Goal: Ask a question: Seek information or help from site administrators or community

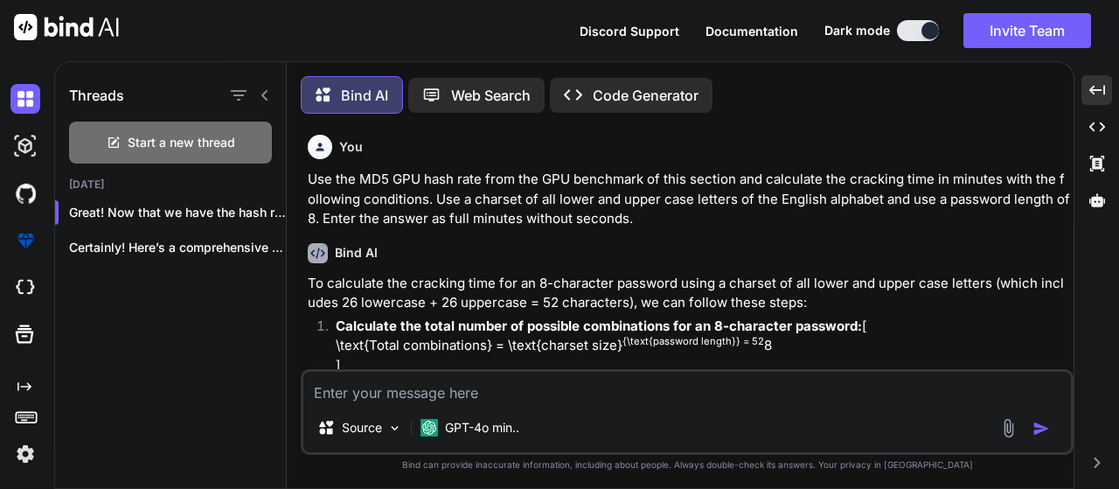
type textarea "x"
type textarea "MD5 68,185.1 MH/s 450.8 MH/s SHA1 21,528.2 MH/s 298.3 MH/s SHA256 9,276.3 MH/s …"
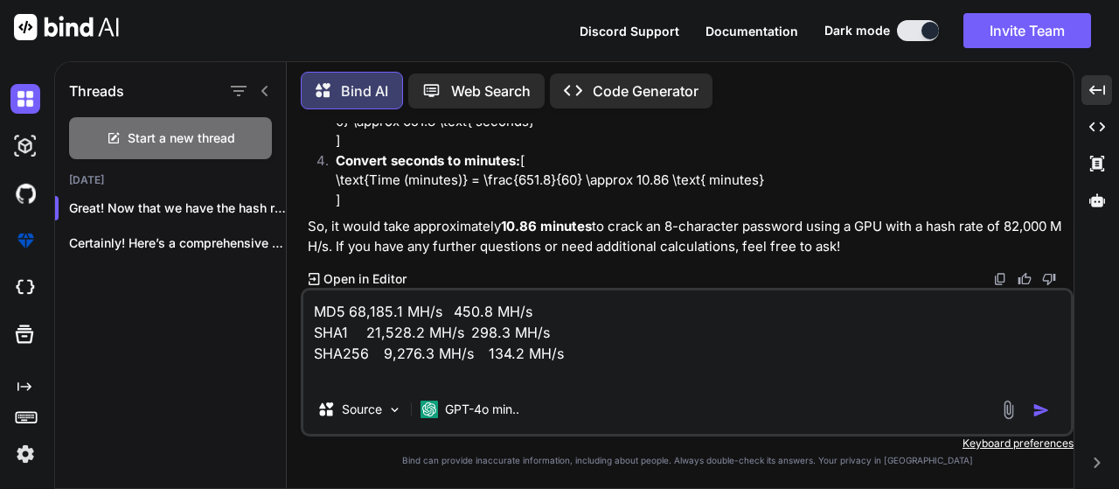
type textarea "x"
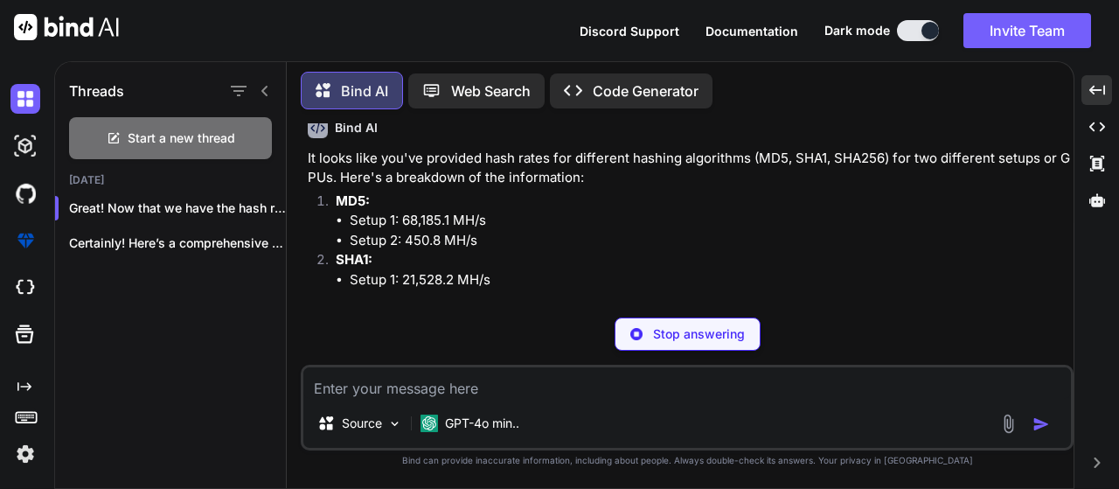
scroll to position [3266, 0]
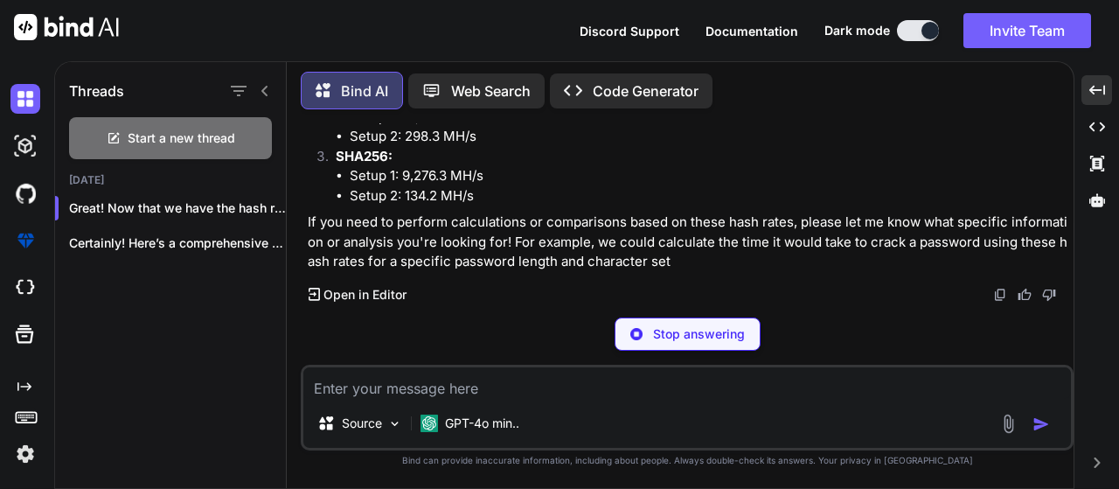
type textarea "x"
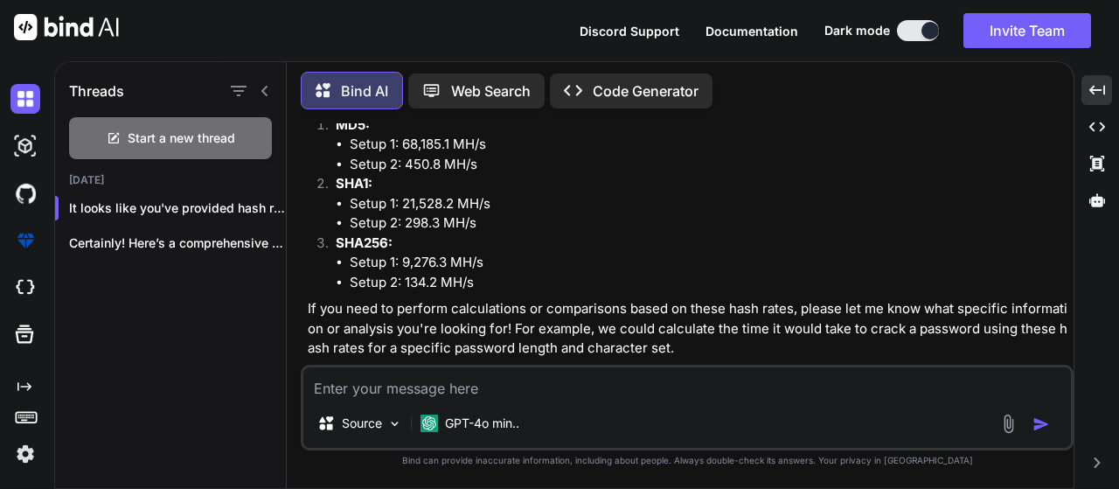
scroll to position [3349, 0]
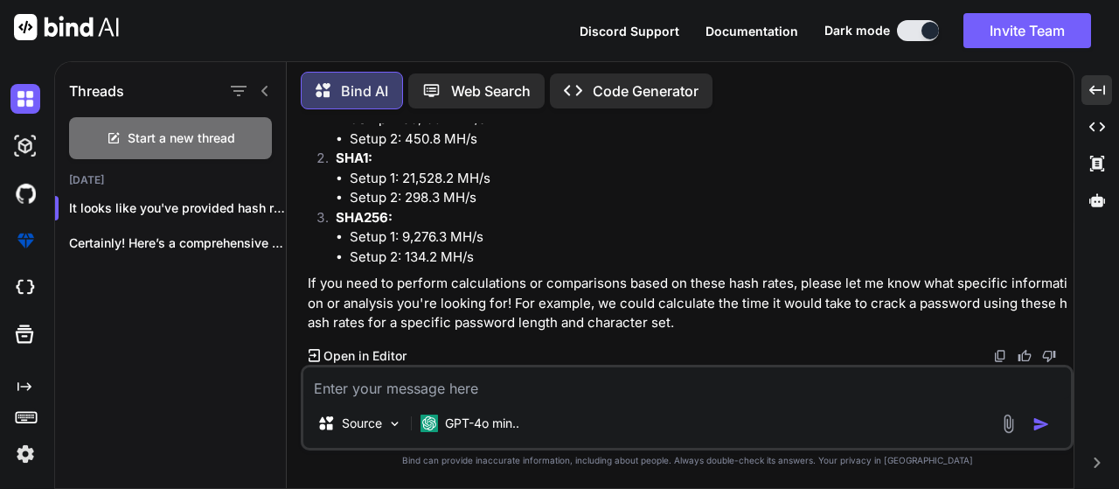
click at [426, 387] on textarea at bounding box center [687, 382] width 768 height 31
paste textarea "Use the MD5 GPU hash rate from the GPU benchmark of this section and calculate …"
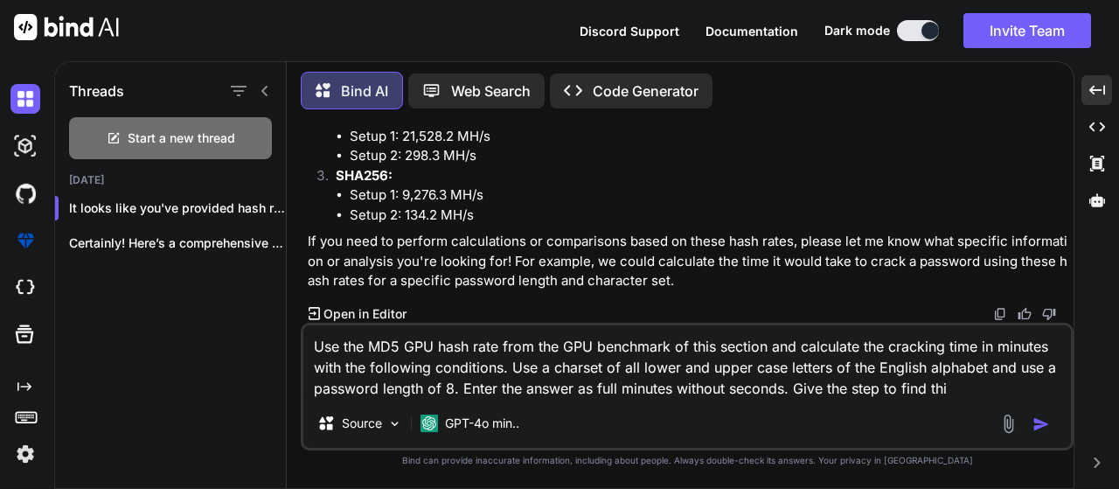
type textarea "Use the MD5 GPU hash rate from the GPU benchmark of this section and calculate …"
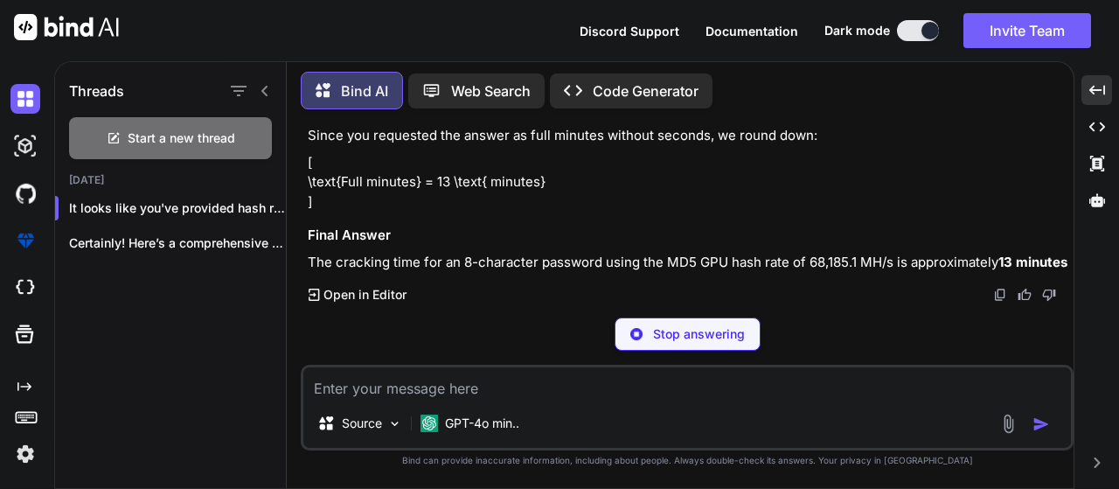
scroll to position [4482, 0]
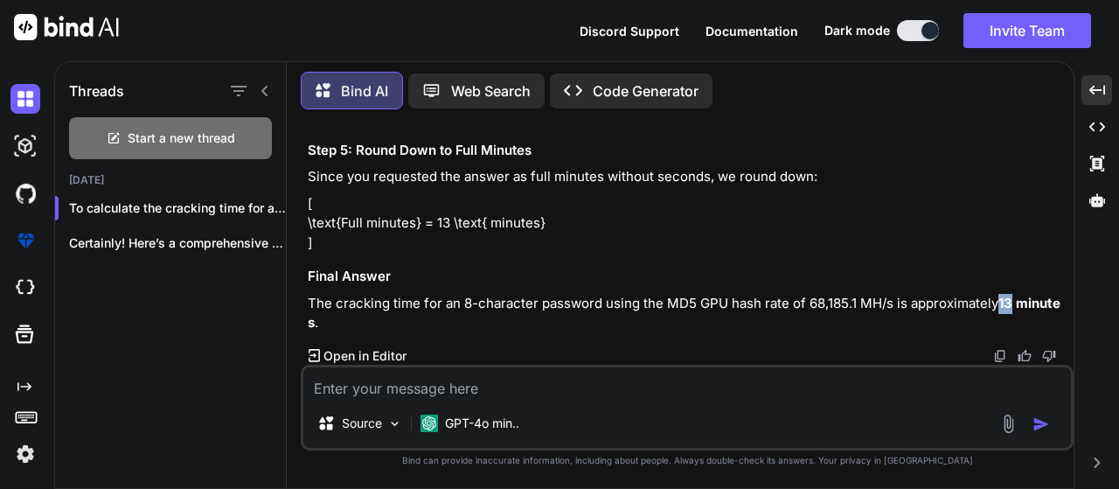
drag, startPoint x: 1002, startPoint y: 301, endPoint x: 1015, endPoint y: 302, distance: 12.3
click at [1015, 302] on strong "13 minutes" at bounding box center [684, 313] width 753 height 37
copy strong "13"
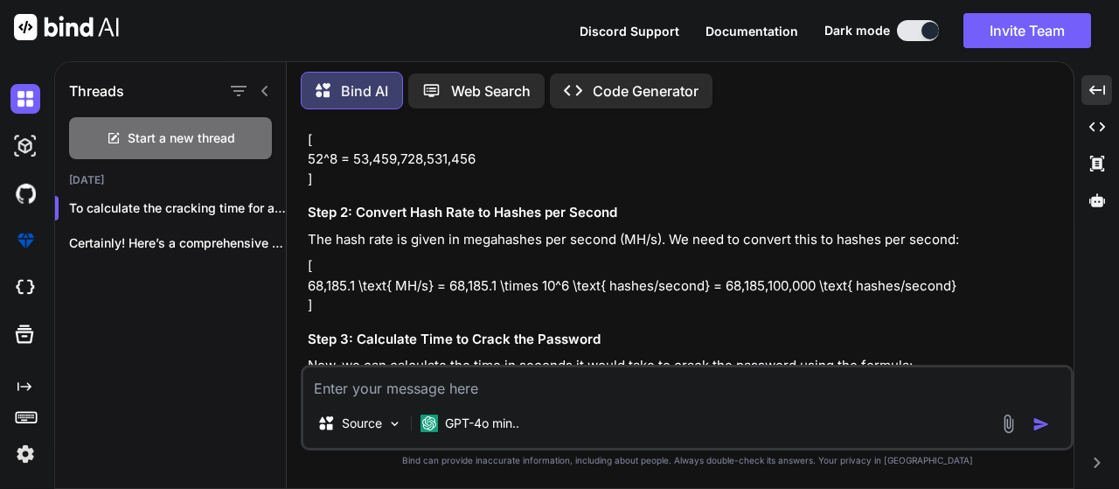
scroll to position [3783, 0]
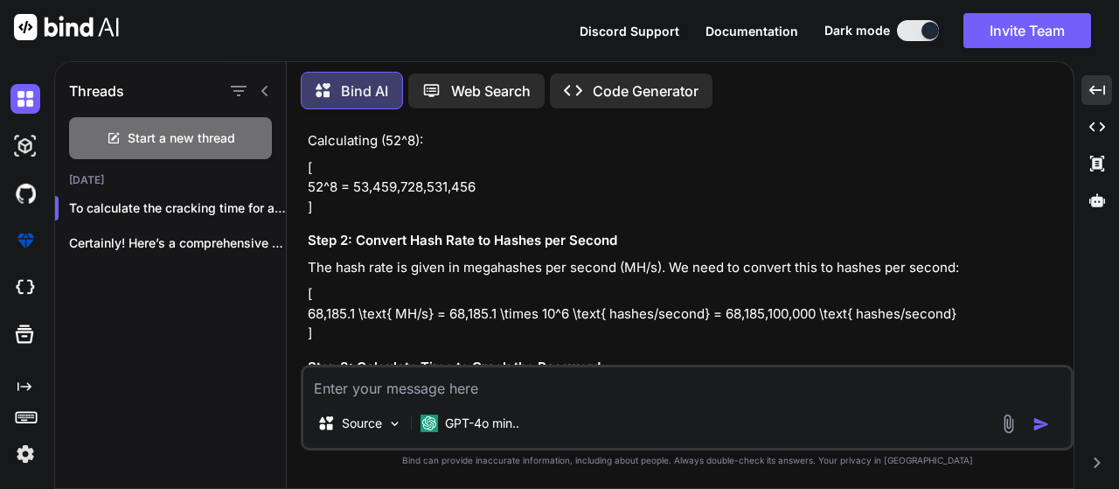
drag, startPoint x: 372, startPoint y: 374, endPoint x: 406, endPoint y: 359, distance: 37.2
click at [371, 375] on textarea at bounding box center [687, 382] width 768 height 31
type textarea "give the command to calculate this"
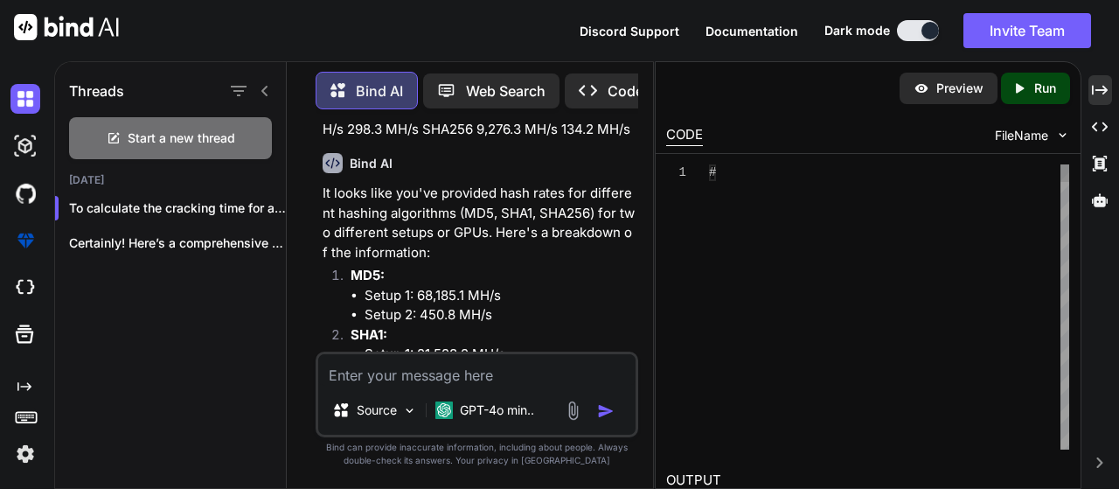
scroll to position [7325, 0]
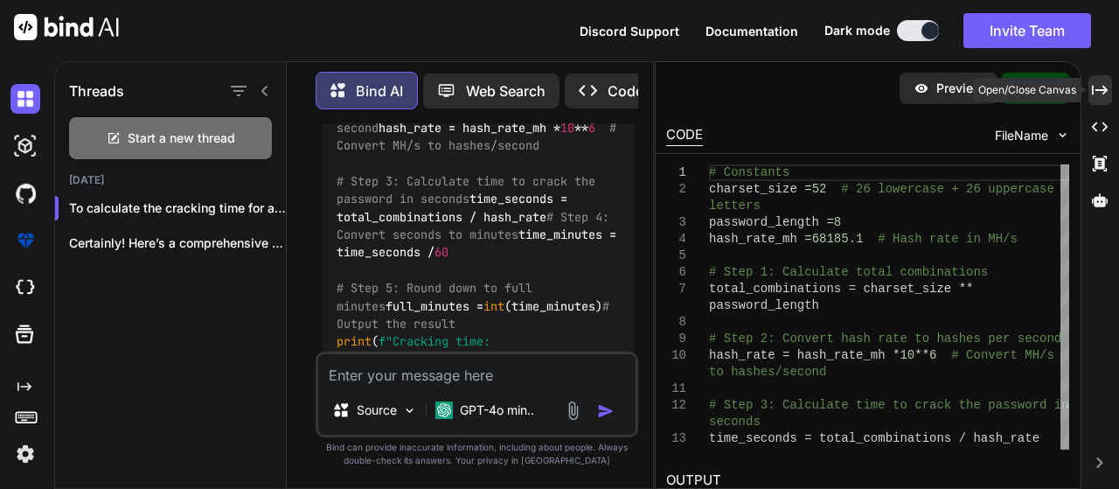
click at [1098, 96] on icon "Created with Pixso." at bounding box center [1100, 90] width 16 height 16
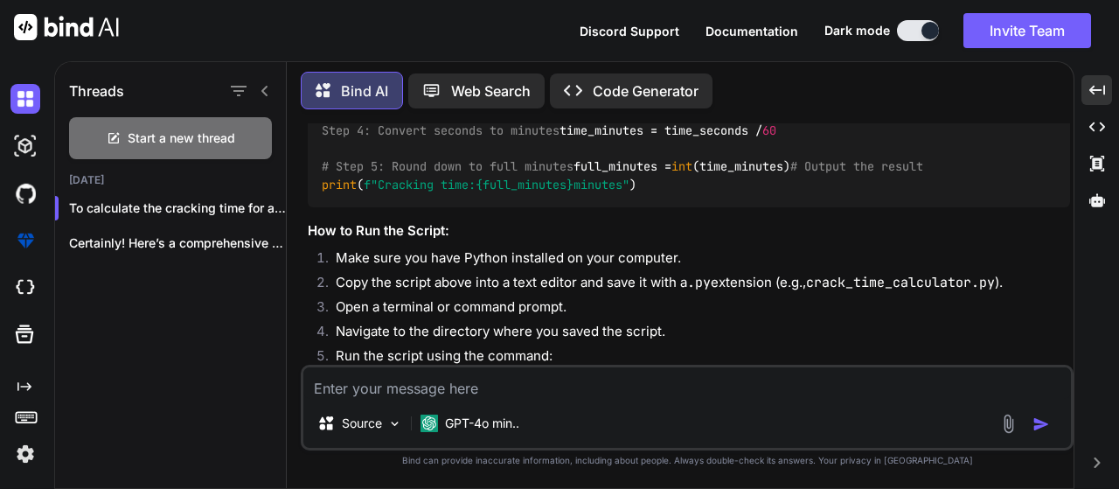
scroll to position [4992, 0]
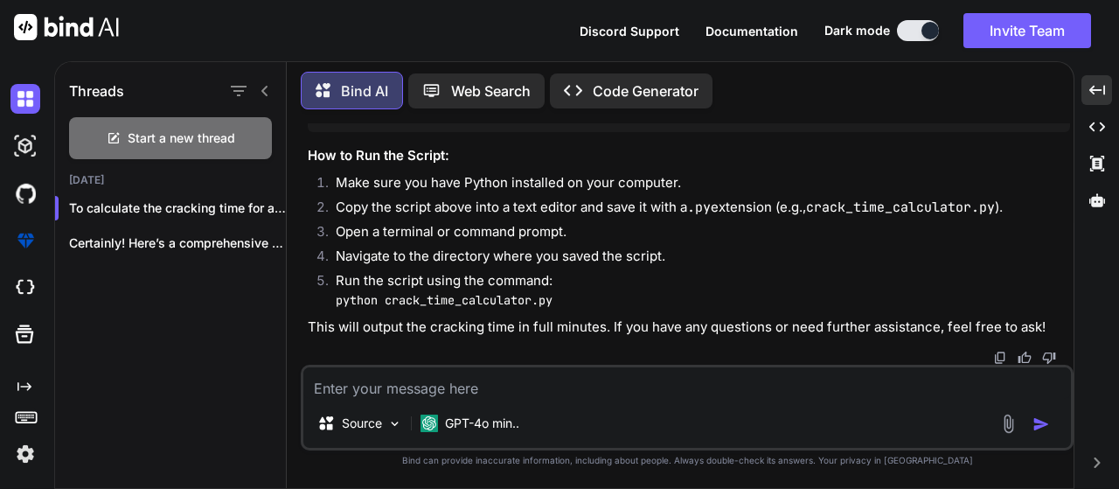
drag, startPoint x: 321, startPoint y: 165, endPoint x: 687, endPoint y: 177, distance: 365.8
click at [687, 132] on div "# Constants charset_size = 52 # 26 lowercase + 26 uppercase letters password_le…" at bounding box center [689, 20] width 763 height 224
copy code "total_combinations = charset_size ** password_length"
click at [358, 132] on div "# Constants charset_size = 52 # 26 lowercase + 26 uppercase letters password_le…" at bounding box center [689, 20] width 763 height 224
drag, startPoint x: 553, startPoint y: 218, endPoint x: 315, endPoint y: 213, distance: 237.9
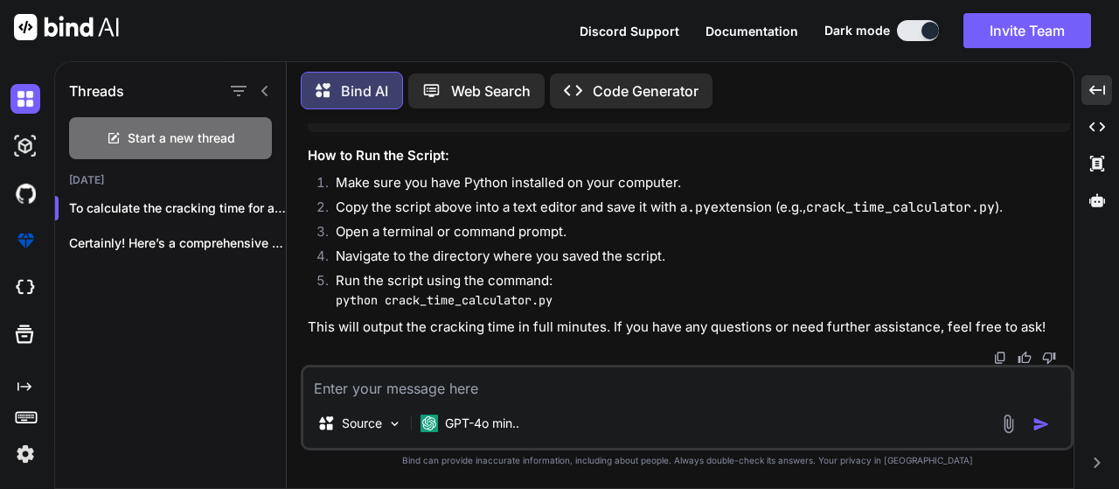
click at [315, 132] on div "# Constants charset_size = 52 # 26 lowercase + 26 uppercase letters password_le…" at bounding box center [689, 20] width 763 height 224
copy code "hash_rate = hash_rate_mh * 10 ** 6"
click at [356, 391] on textarea at bounding box center [687, 382] width 768 height 31
paste textarea "???(kali?kali)-[~] ??$ hash_rate = hash_rate_mh * 10**6 hash_rate: command not …"
type textarea "???(kali?kali)-[~] ??$ hash_rate = hash_rate_mh * 10**6 hash_rate: command not …"
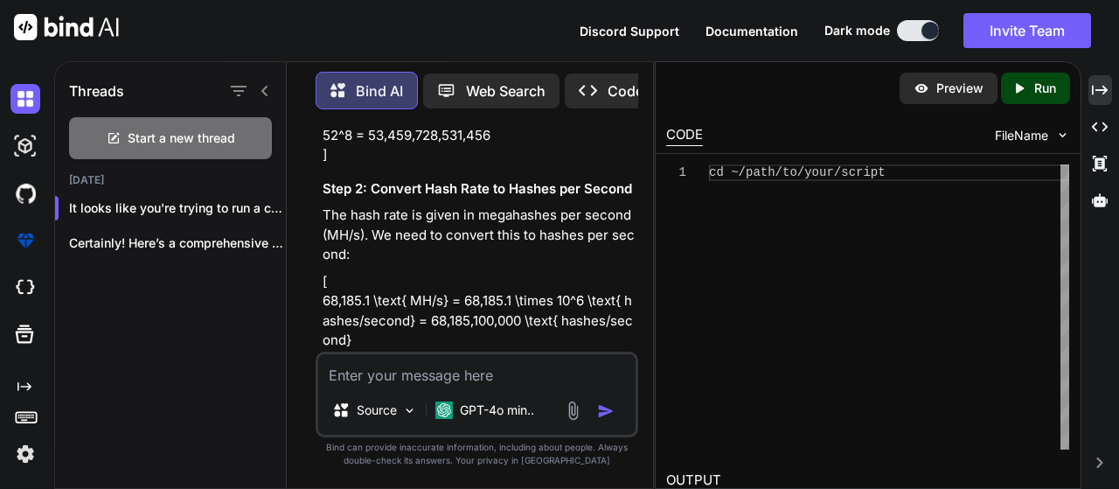
scroll to position [8784, 0]
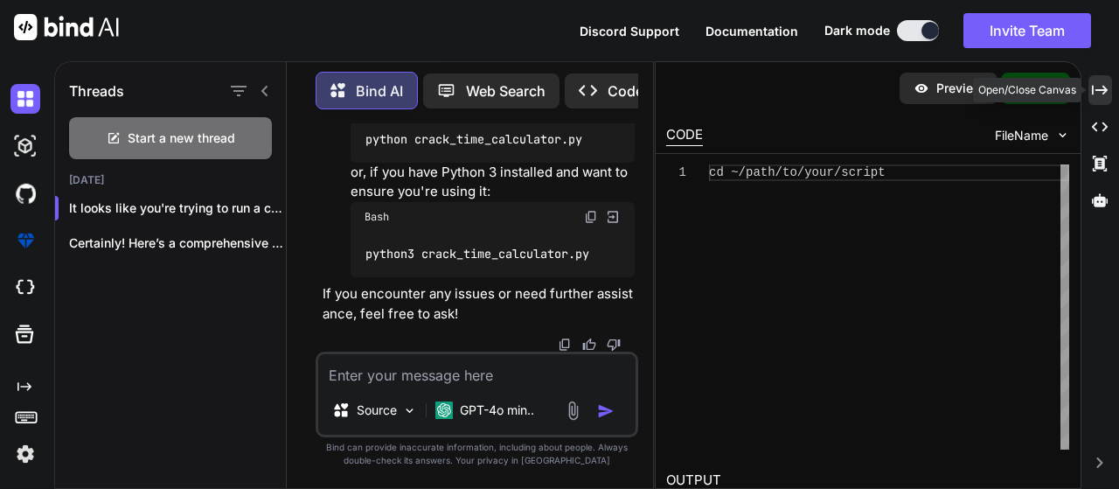
drag, startPoint x: 1098, startPoint y: 83, endPoint x: 1119, endPoint y: 94, distance: 23.1
click at [1098, 84] on icon "Created with Pixso." at bounding box center [1100, 90] width 16 height 16
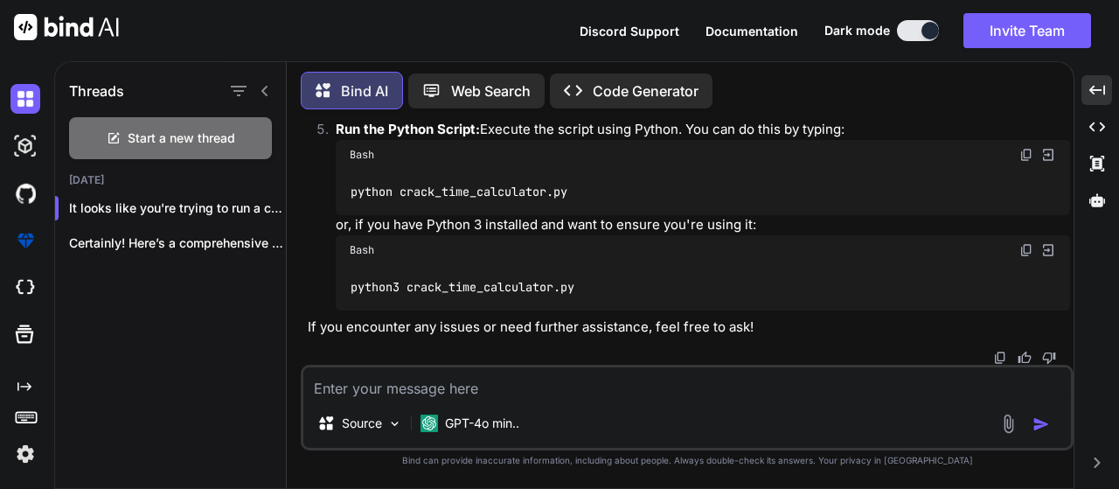
scroll to position [6008, 0]
click at [410, 388] on textarea at bounding box center [687, 382] width 768 height 31
type textarea "Give the kali linux command to calulate this"
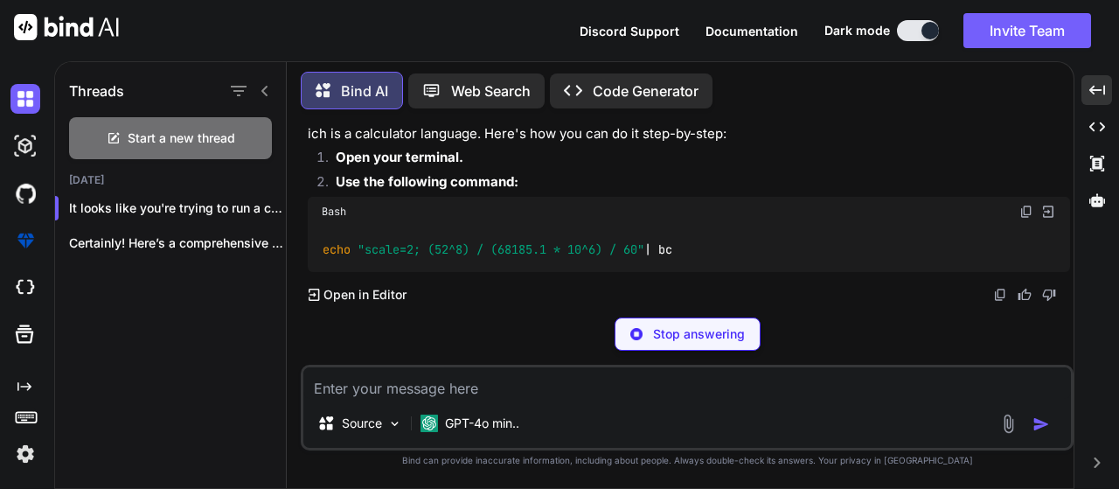
scroll to position [6371, 0]
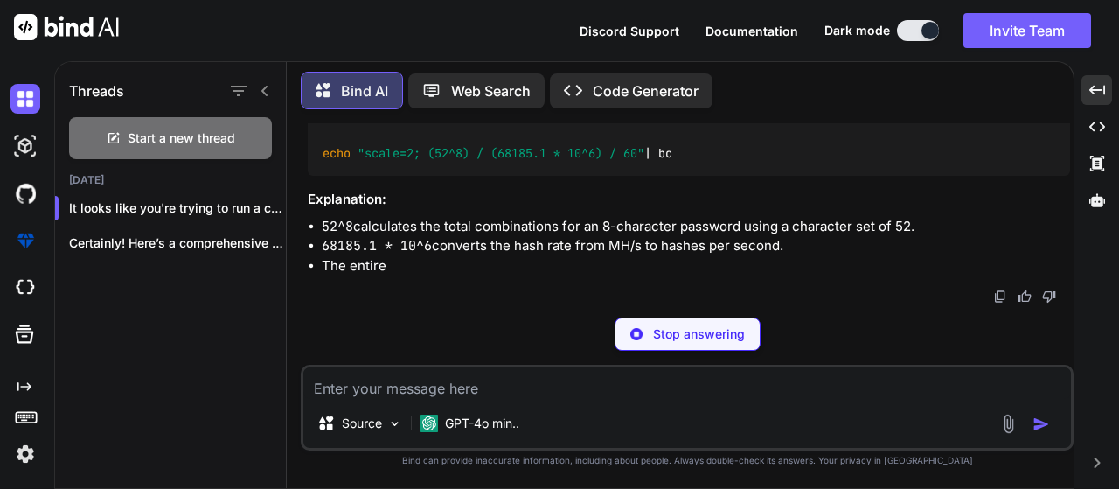
click at [1025, 122] on img at bounding box center [1027, 115] width 14 height 14
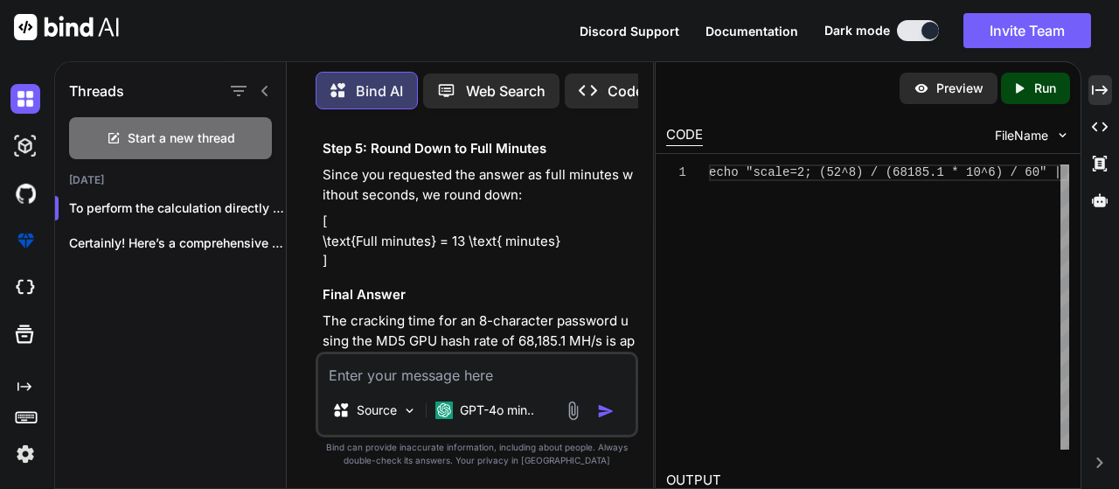
scroll to position [9649, 0]
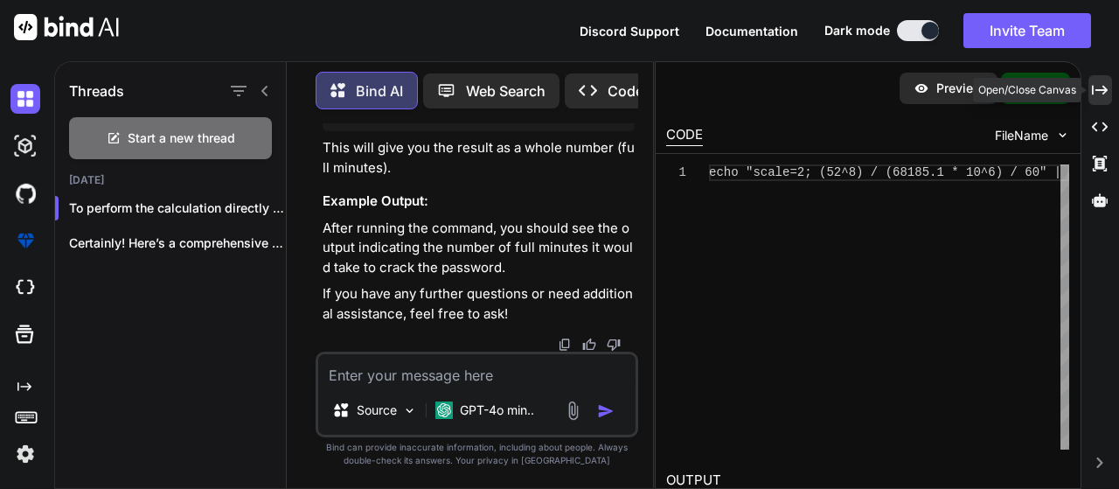
click at [1105, 94] on icon at bounding box center [1100, 90] width 16 height 10
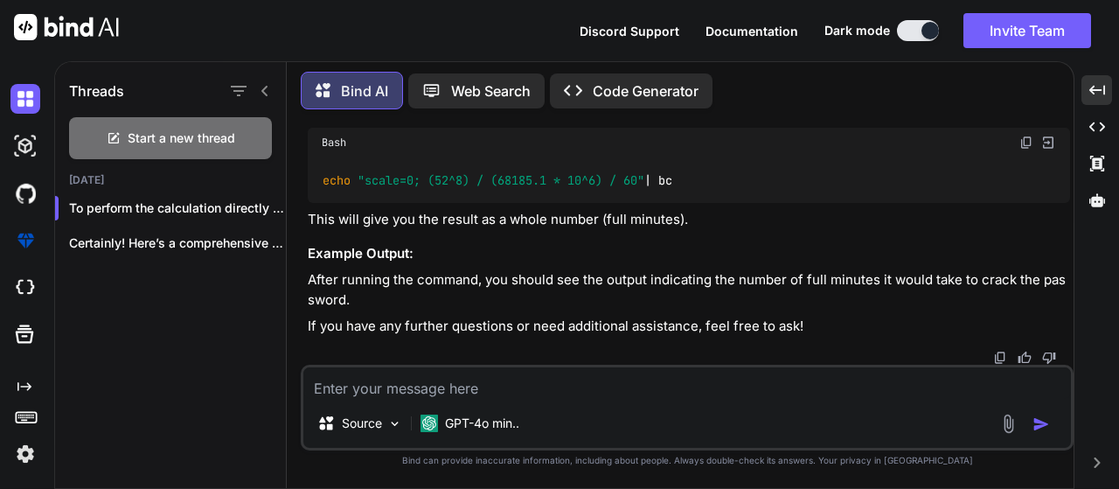
scroll to position [6701, 0]
click at [1024, 142] on img at bounding box center [1027, 143] width 14 height 14
click at [384, 374] on textarea at bounding box center [687, 382] width 768 height 31
paste textarea "Password policies often require a minimum password length as well as a combinat…"
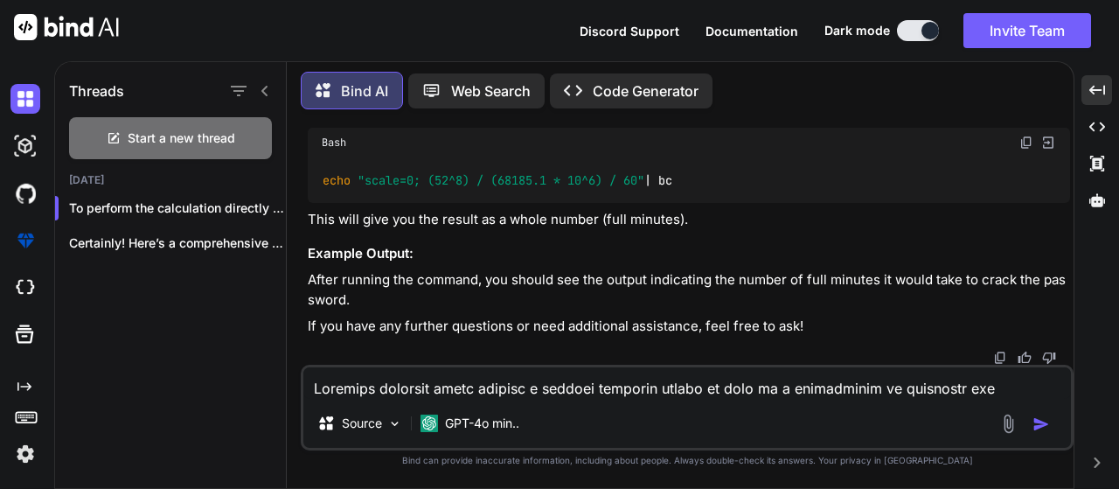
scroll to position [5375, 0]
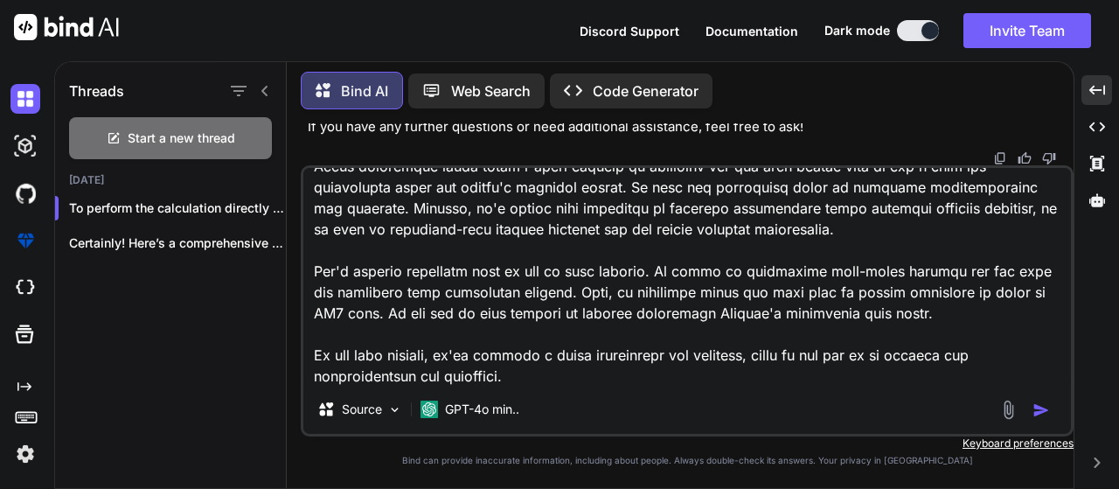
type textarea "Password policies often require a minimum password length as well as a combinat…"
click at [1037, 407] on img "button" at bounding box center [1041, 409] width 17 height 17
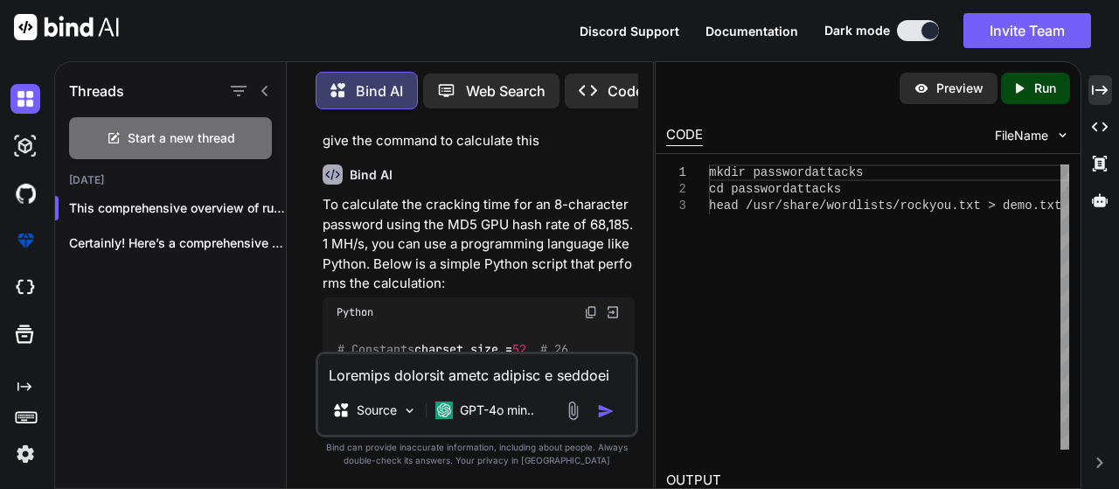
scroll to position [10078, 0]
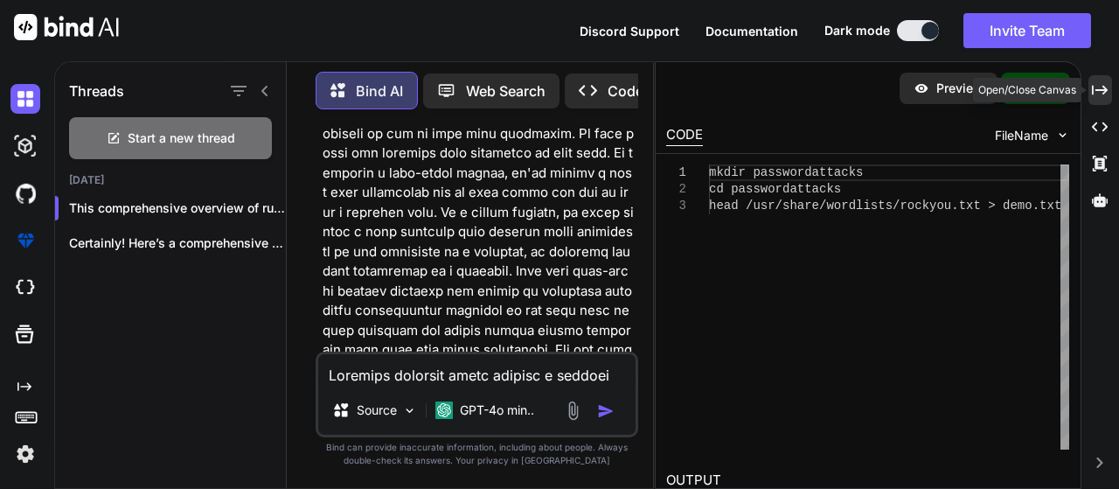
click at [1112, 91] on div "Created with Pixso." at bounding box center [1101, 90] width 24 height 30
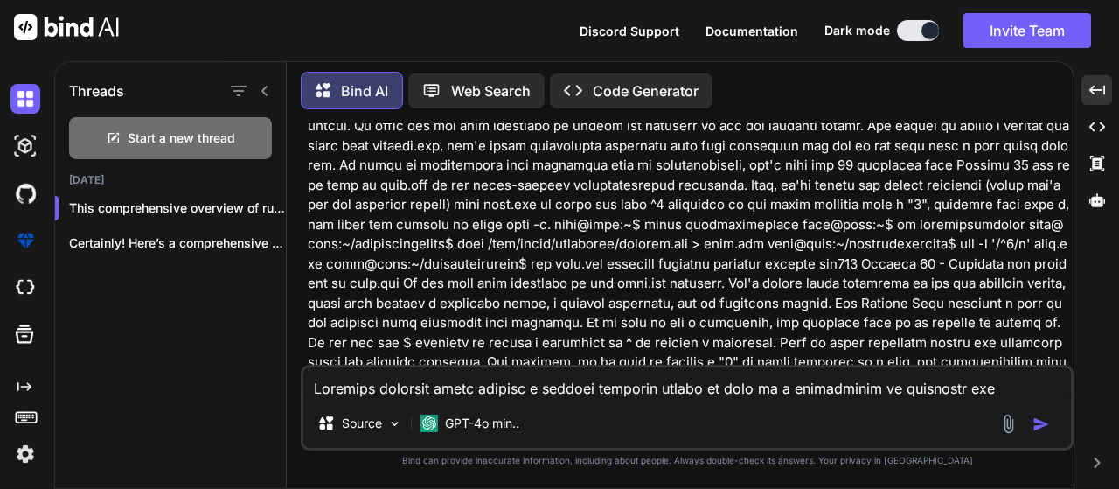
click at [367, 380] on textarea at bounding box center [687, 382] width 768 height 31
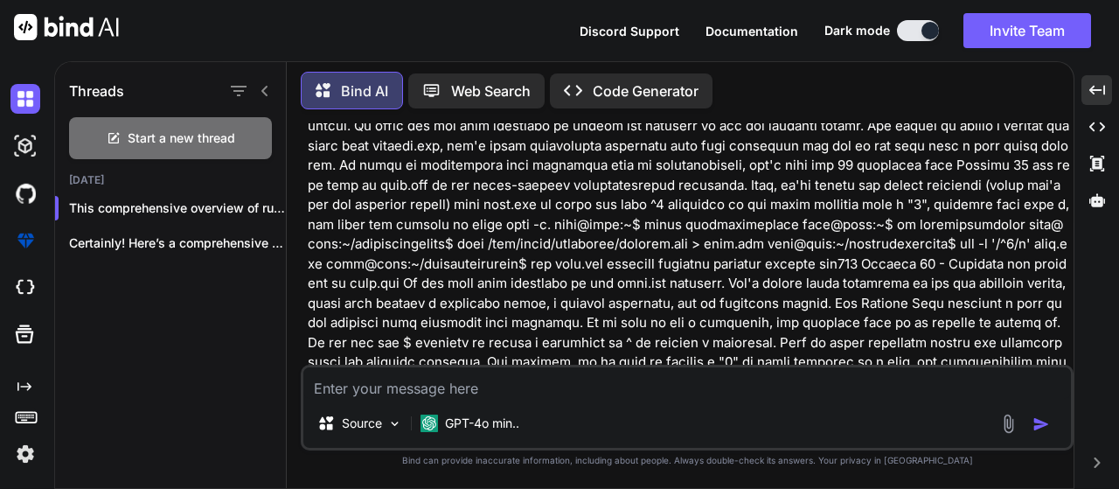
paste textarea "You extracted the MD5 hash "056df33e47082c77148dba529212d50a" from a target sys…"
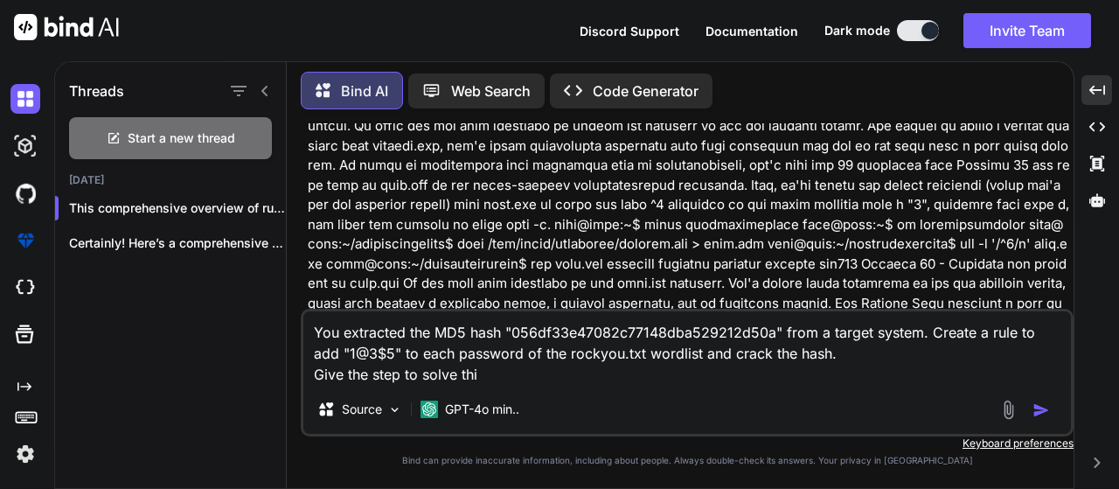
type textarea "You extracted the MD5 hash "056df33e47082c77148dba529212d50a" from a target sys…"
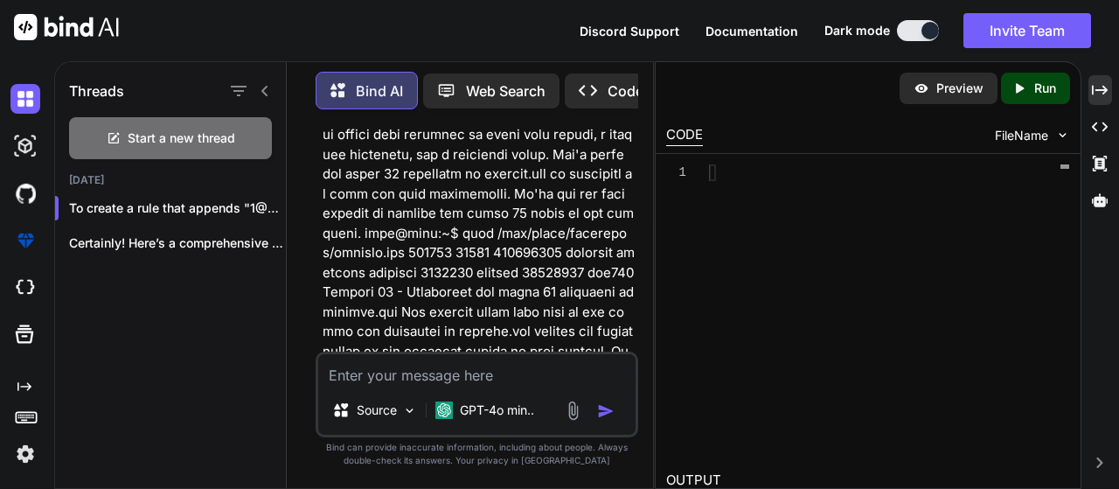
scroll to position [16980, 0]
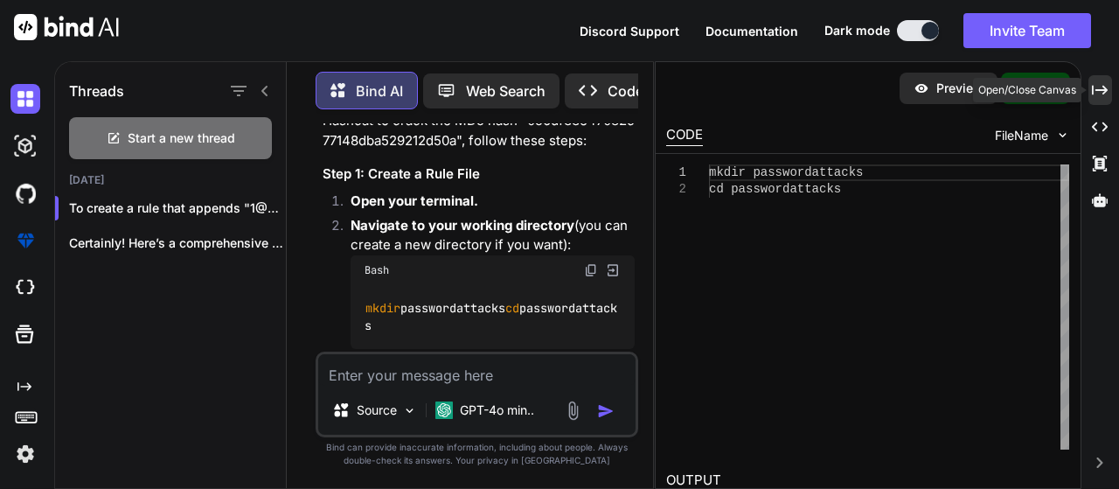
click at [1105, 91] on icon "Created with Pixso." at bounding box center [1100, 90] width 16 height 16
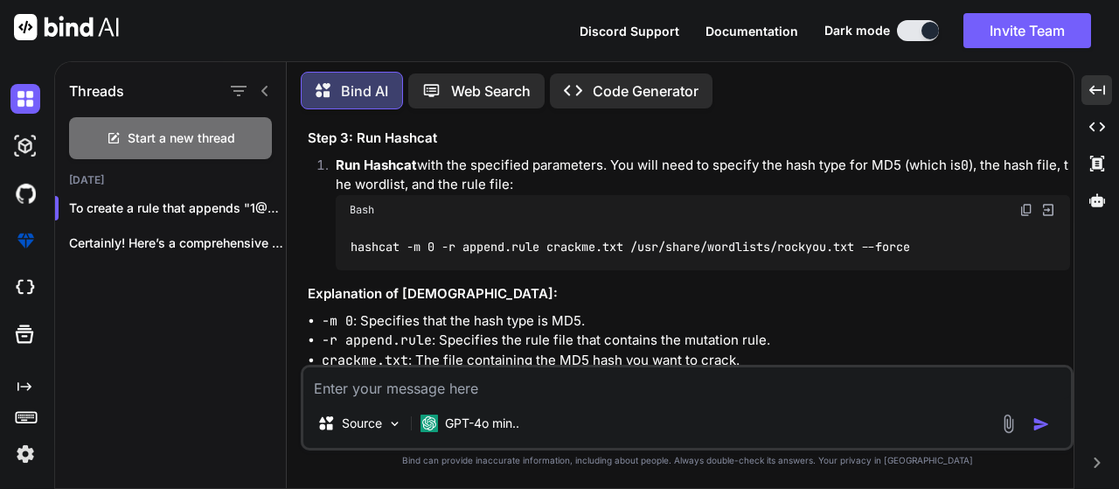
scroll to position [10507, 0]
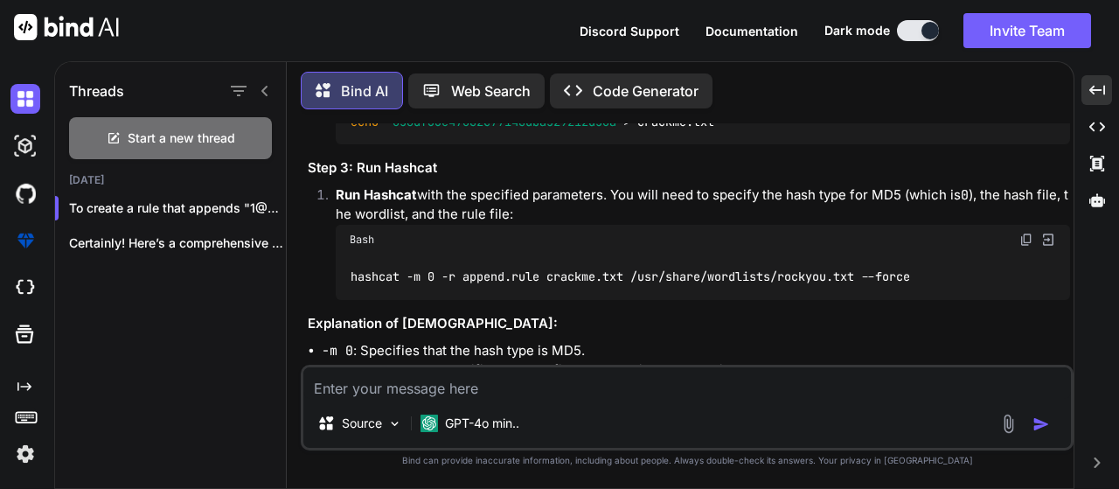
drag, startPoint x: 347, startPoint y: 289, endPoint x: 550, endPoint y: 286, distance: 202.9
copy code "mkdir passwordattacks"
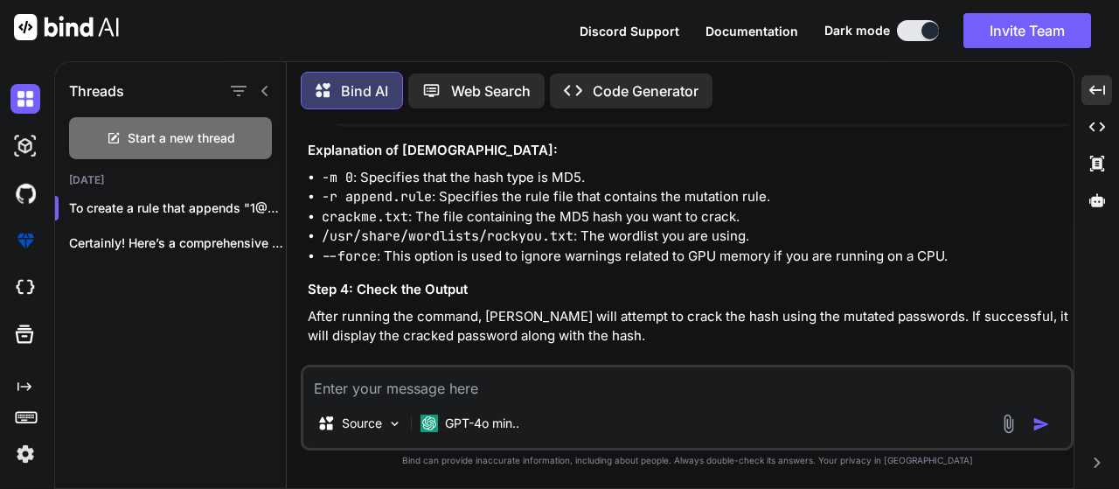
scroll to position [10682, 0]
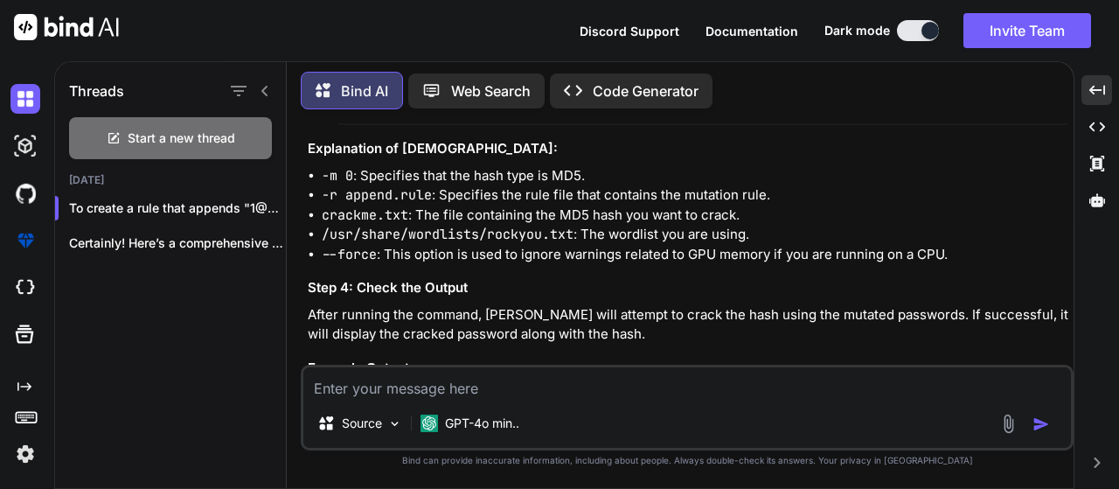
drag, startPoint x: 347, startPoint y: 225, endPoint x: 663, endPoint y: 224, distance: 315.7
copy code "echo '$1@3$5' > append.rule"
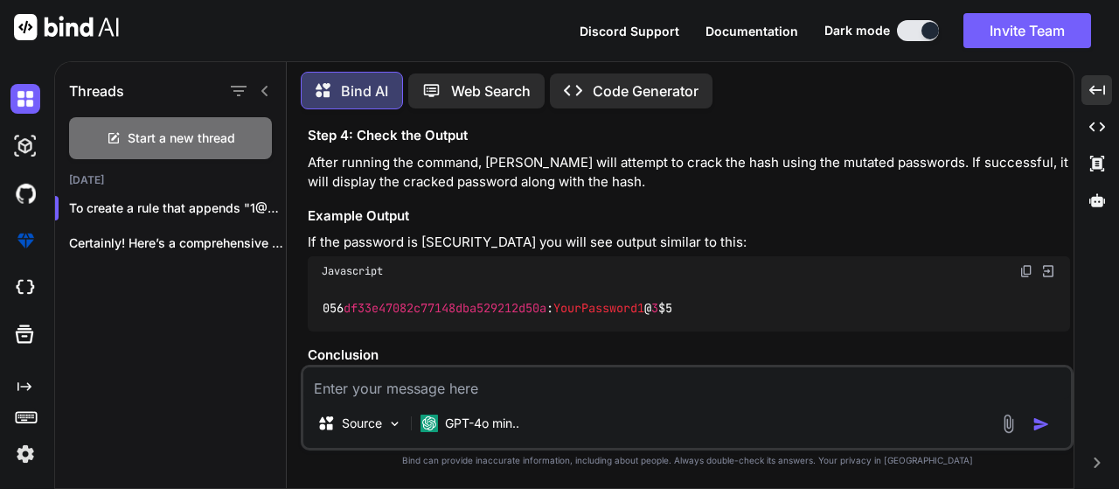
scroll to position [10945, 0]
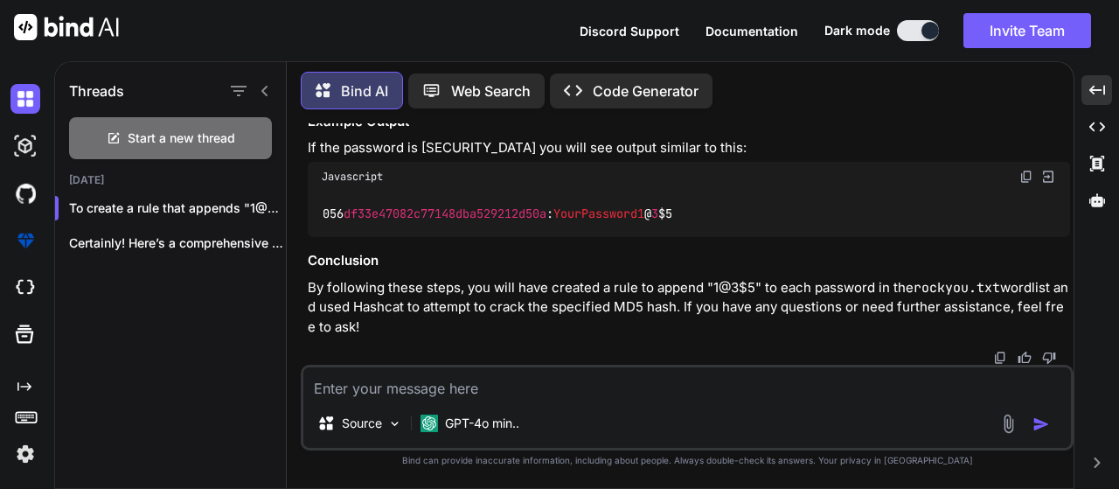
drag, startPoint x: 351, startPoint y: 254, endPoint x: 953, endPoint y: 272, distance: 602.9
copy code "hashcat -m 0 -r append.rule crackme.txt /usr/share/wordlists/rockyou.txt --force"
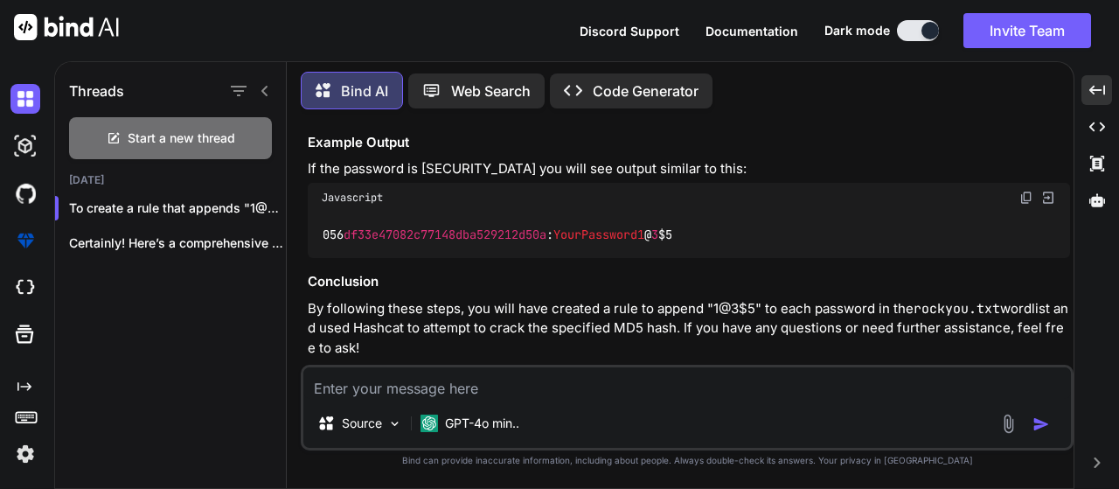
scroll to position [10907, 0]
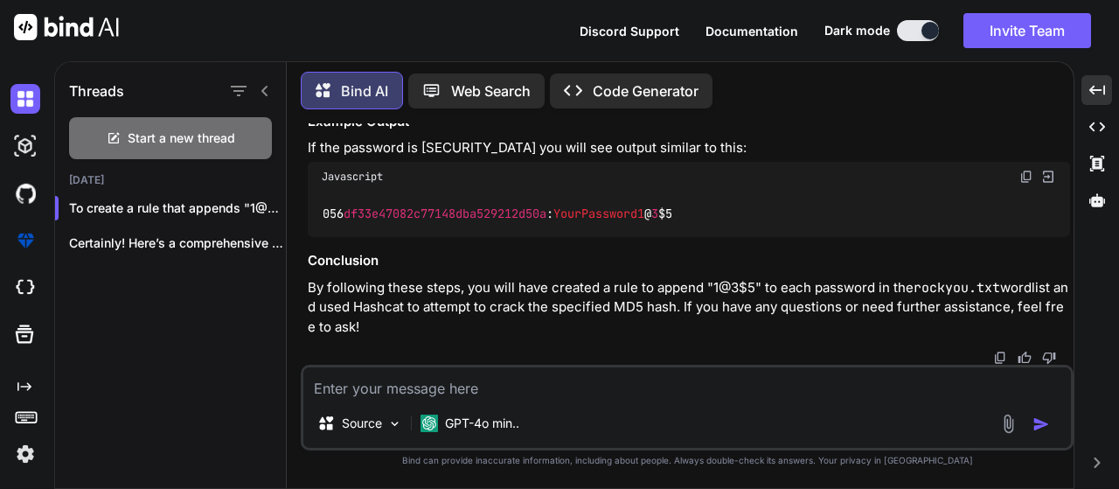
scroll to position [11257, 0]
click at [448, 391] on textarea at bounding box center [687, 382] width 768 height 31
paste textarea "Session..........: hashcat Status...........: Exhausted Hash.Mode........: 0 (M…"
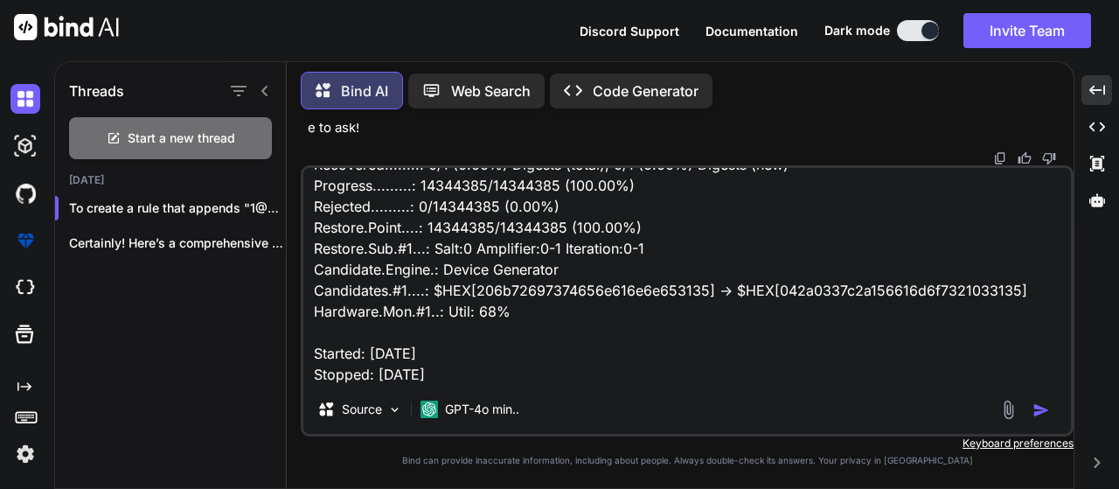
type textarea "Session..........: hashcat Status...........: Exhausted Hash.Mode........: 0 (M…"
click at [1043, 413] on img "button" at bounding box center [1041, 409] width 17 height 17
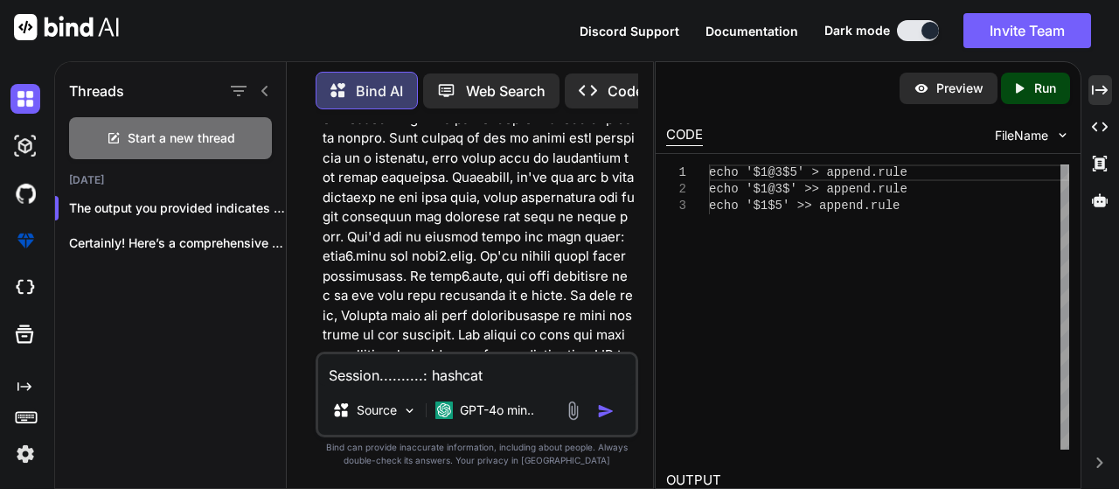
scroll to position [18876, 0]
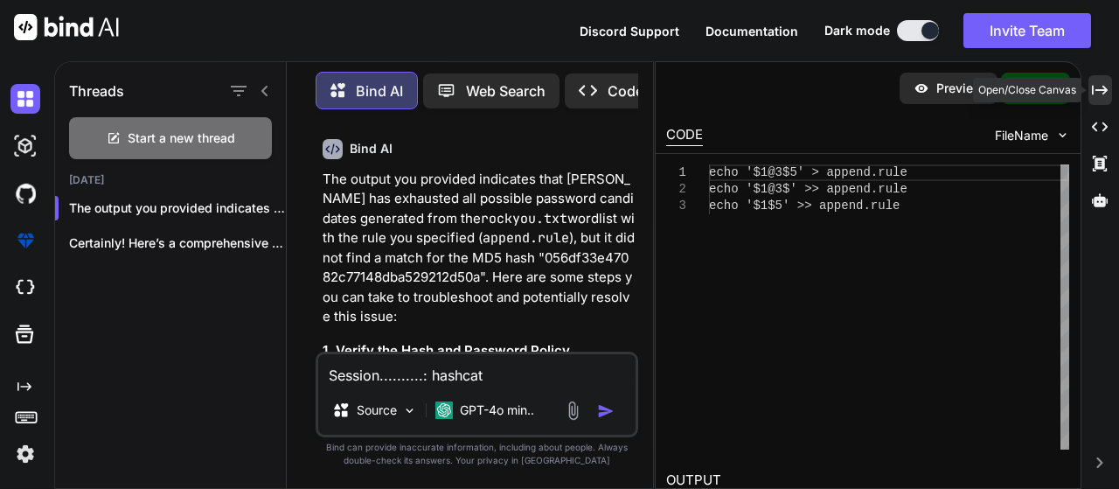
click at [1107, 91] on icon at bounding box center [1100, 90] width 16 height 10
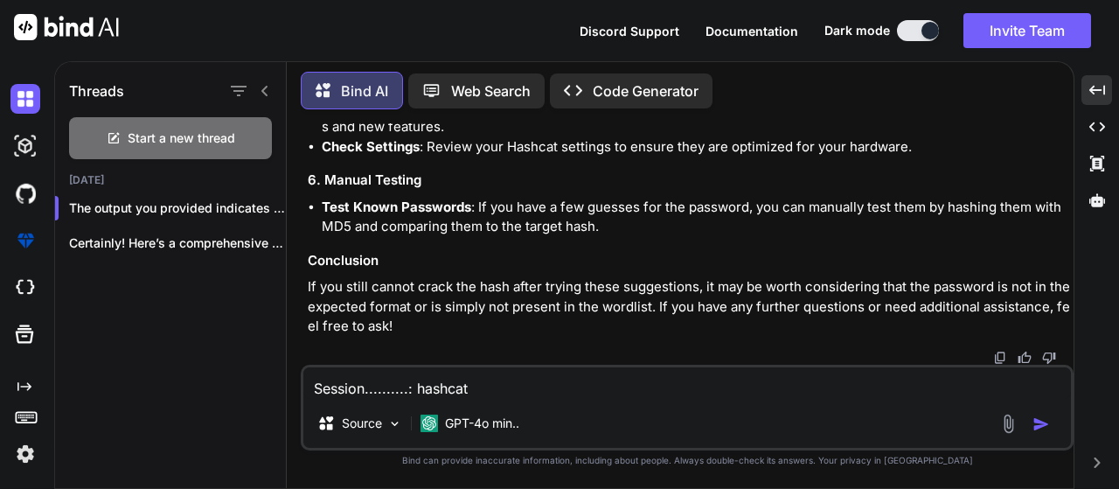
scroll to position [12017, 0]
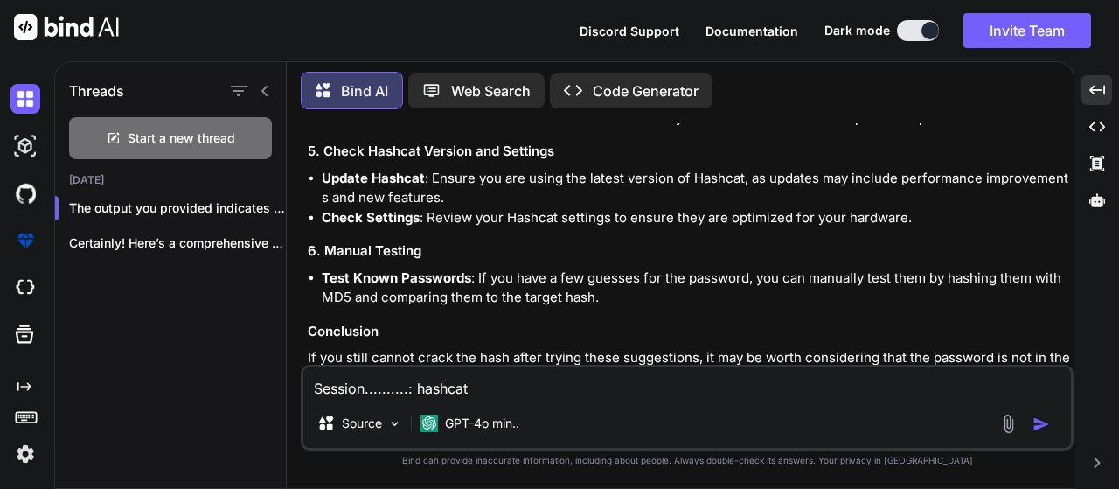
drag, startPoint x: 539, startPoint y: 269, endPoint x: 334, endPoint y: 263, distance: 204.7
copy code "echo '$1@3$5' > append.rule"
drag, startPoint x: 323, startPoint y: 278, endPoint x: 558, endPoint y: 284, distance: 235.3
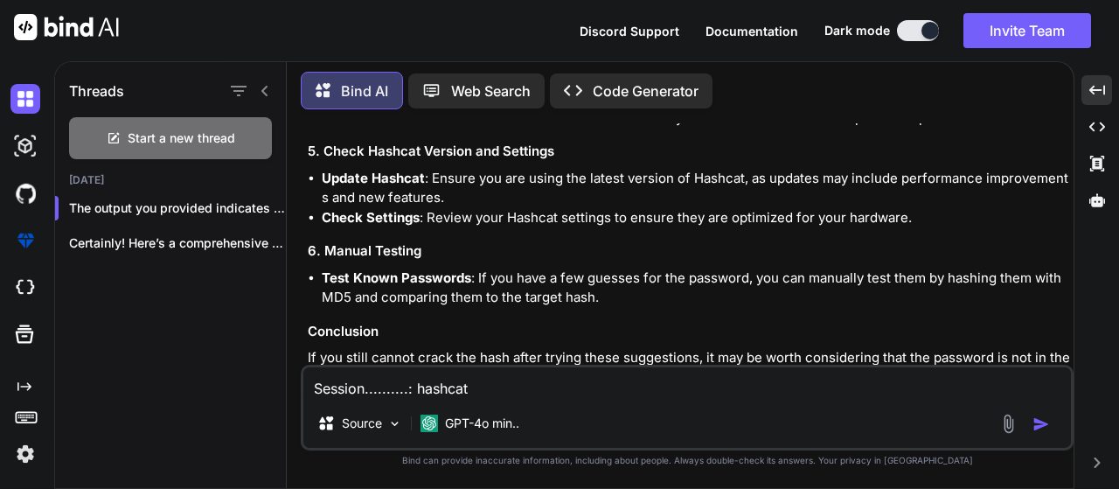
copy code "echo '$1@3$' >> append.rule"
click at [409, 372] on textarea "Session..........: hashcat Status...........: Exhausted Hash.Mode........: 0 (M…" at bounding box center [687, 382] width 768 height 31
paste textarea "Define each character individually using the '$' symbol: cat demo.rule: $1 $@ $…"
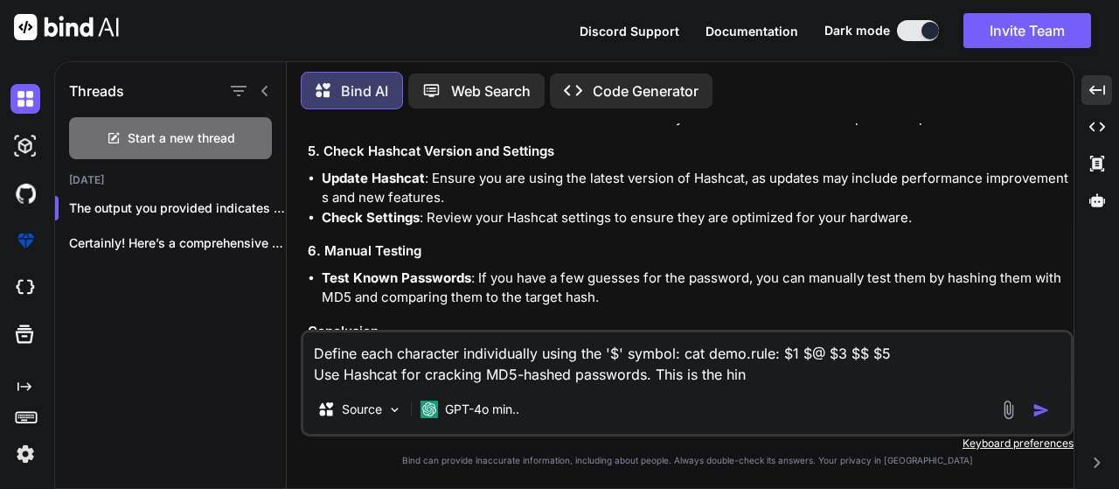
type textarea "Define each character individually using the '$' symbol: cat demo.rule: $1 $@ $…"
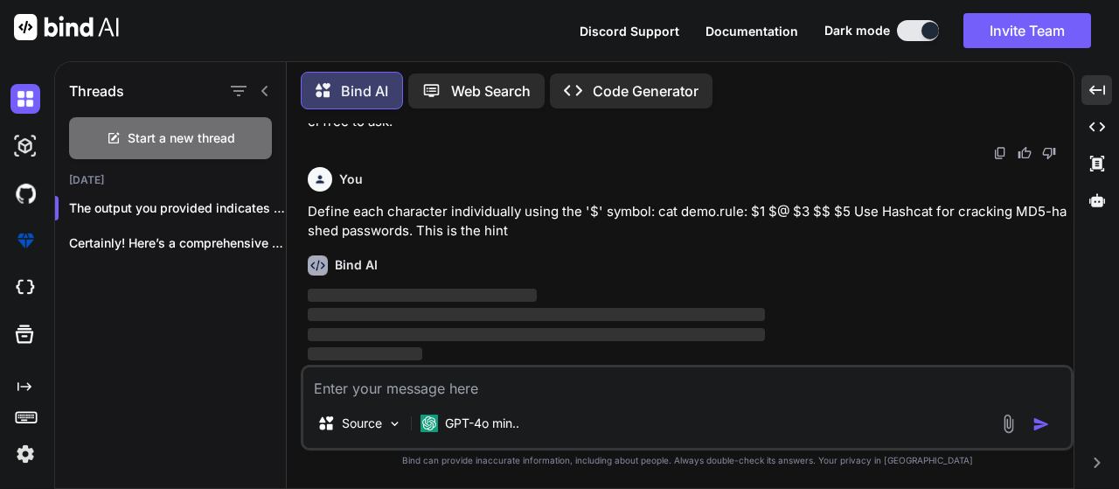
scroll to position [12743, 0]
